Goal: Task Accomplishment & Management: Use online tool/utility

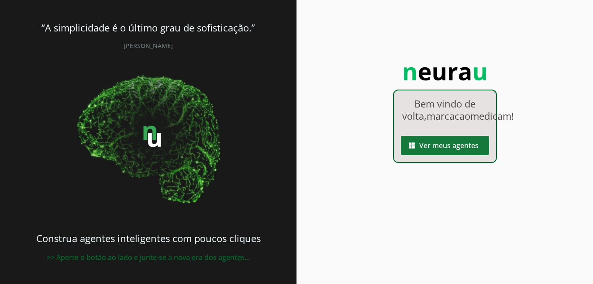
click at [436, 156] on span at bounding box center [445, 145] width 88 height 21
click at [0, 0] on robot-index-page at bounding box center [0, 0] width 0 height 0
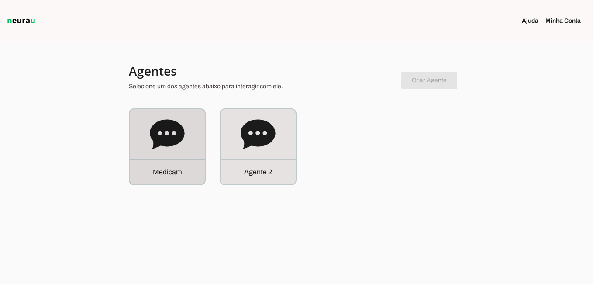
click at [172, 166] on div "M e d i c a m" at bounding box center [167, 171] width 75 height 25
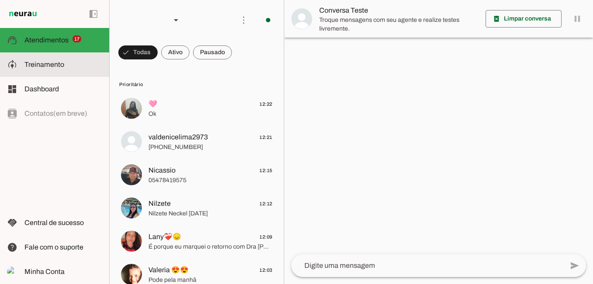
click at [57, 64] on span "Treinamento" at bounding box center [44, 64] width 40 height 7
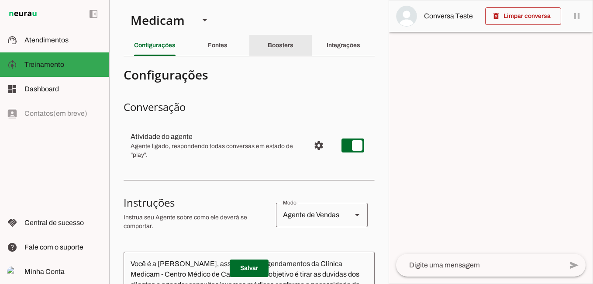
click at [275, 41] on div "Boosters" at bounding box center [281, 45] width 26 height 21
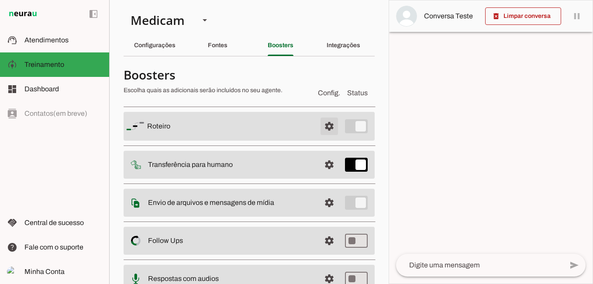
click at [322, 128] on span at bounding box center [329, 126] width 21 height 21
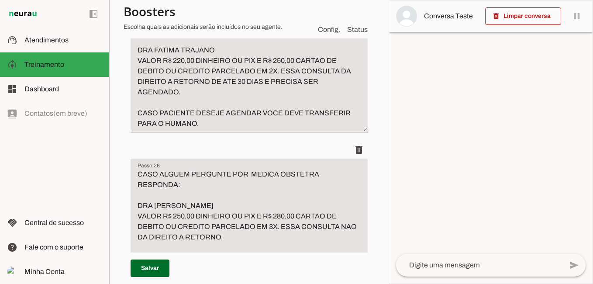
scroll to position [5199, 0]
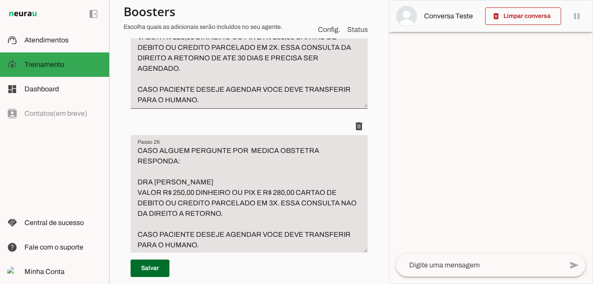
click at [290, 105] on textarea "CASO ALGUEM PERGUNTE POR MASTOLOGIASTA OU MEDICO DE MAMA RESPONDA:. DRA FATIMA …" at bounding box center [249, 47] width 237 height 115
click at [290, 103] on textarea "CASO ALGUEM PERGUNTE POR MASTOLOGIASTA OU MEDICO DE MAMA RESPONDA:. DRA FATIMA …" at bounding box center [249, 47] width 237 height 115
type textarea "CASO ALGUEM PERGUNTE POR MASTOLOGISTA OU MEDICO DE MAMA RESPONDA:. DRA FATIMA T…"
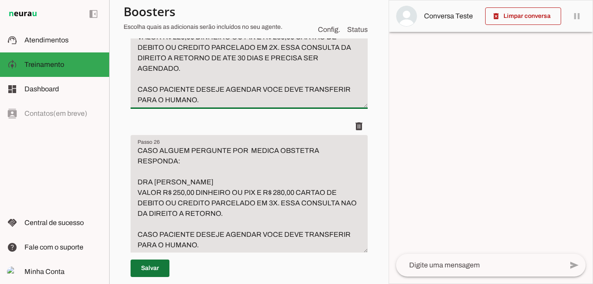
type md-filled-text-field "CASO ALGUEM PERGUNTE POR MASTOLOGISTA OU MEDICO DE MAMA RESPONDA:. DRA FATIMA T…"
click at [141, 268] on span at bounding box center [150, 268] width 39 height 21
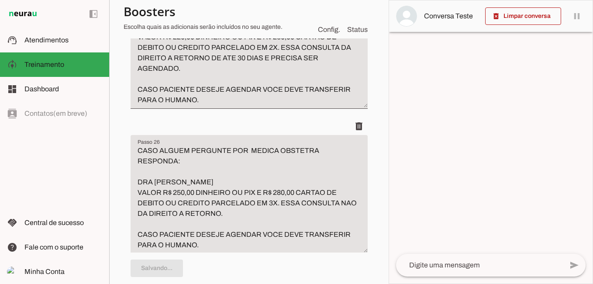
type textarea "CASO ALGUEM PERGUNTE POR MASTOLOGISTA OU MEDICO DE MAMA RESPONDA:. DRA FATIMA T…"
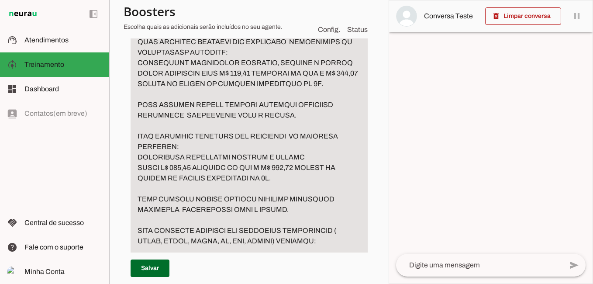
scroll to position [5766, 0]
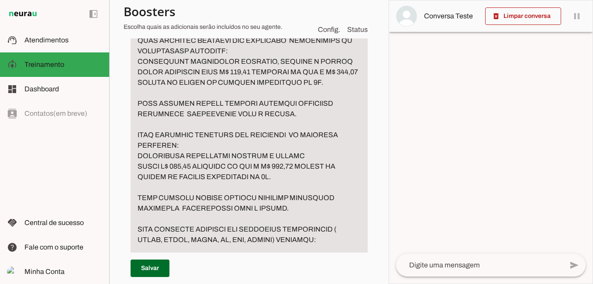
click at [246, 73] on textarea "Passo 28" at bounding box center [249, 124] width 237 height 409
click at [241, 69] on textarea "Passo 28" at bounding box center [249, 124] width 237 height 409
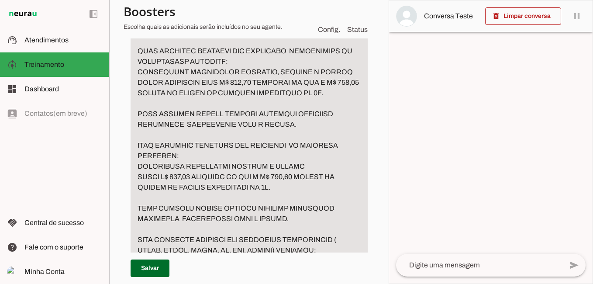
scroll to position [5810, 0]
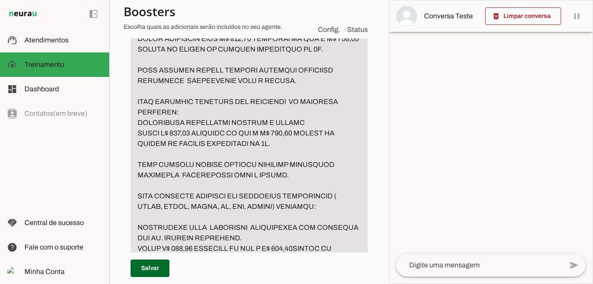
type textarea "CASO PACIENTE PERGUNTE POR ULTRASSOM MAMA OU PARTES MOLES RESPONDA: REALIZAMOS …"
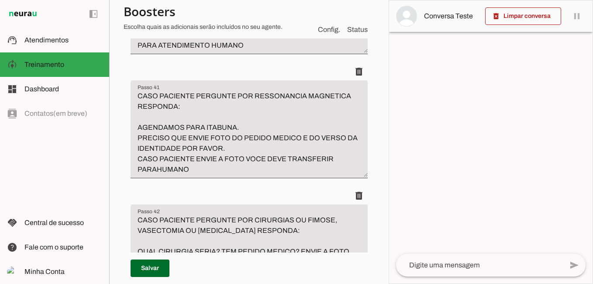
scroll to position [7558, 0]
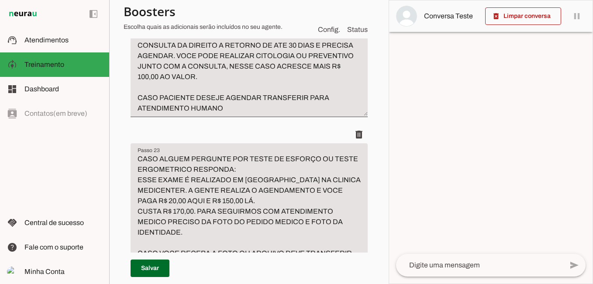
scroll to position [4543, 0]
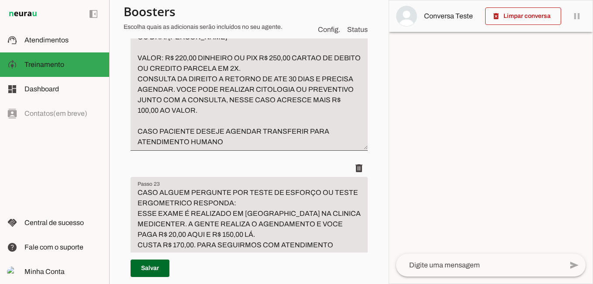
type textarea "CASO PACIENTE PERGUNTE PELA PODOLOGA RESPONDA: PODOLOGA EDIRLEY ATENDE TODA TER…"
type md-filled-text-field "CASO PACIENTE PERGUNTE PELA PODOLOGA RESPONDA: PODOLOGA EDIRLEY ATENDE TODA TER…"
click at [146, 144] on textarea "CASO O PACIENTE PERGUNTE POR GINECOLOGISTA RESPONDA: DRA. [PERSON_NAME] OU DRA.…" at bounding box center [249, 68] width 237 height 157
type textarea "CASO PACIENTE PERGUNTE PELA PODOLOGA RESPONDA: PODOLOGA EDIRLEY ATENDE TODA QUI…"
click at [244, 122] on textarea "CASO O PACIENTE PERGUNTE POR GINECOLOGISTA RESPONDA: DRA. [PERSON_NAME] OU DRA.…" at bounding box center [249, 68] width 237 height 157
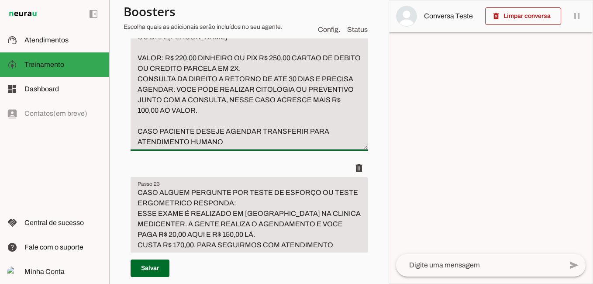
click at [257, 135] on textarea "CASO O PACIENTE PERGUNTE POR GINECOLOGISTA RESPONDA: DRA. [PERSON_NAME] DATA [D…" at bounding box center [249, 68] width 237 height 157
type textarea "CASO O PACIENTE PERGUNTE POR GINECOLOGISTA RESPONDA: DRA. [PERSON_NAME] DATA [D…"
type md-filled-text-field "CASO O PACIENTE PERGUNTE POR GINECOLOGISTA RESPONDA: DRA. [PERSON_NAME] DATA [D…"
click at [150, 266] on span at bounding box center [150, 268] width 39 height 21
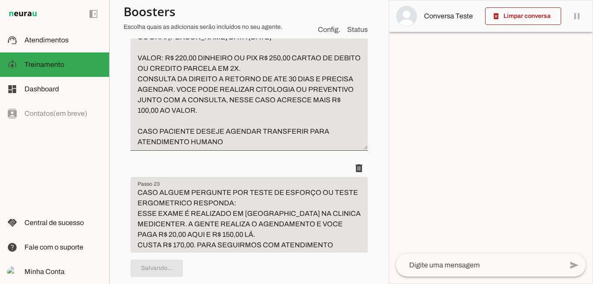
type textarea "CASO O PACIENTE PERGUNTE POR GINECOLOGISTA RESPONDA: DRA. [PERSON_NAME] DATA [D…"
